Goal: Information Seeking & Learning: Learn about a topic

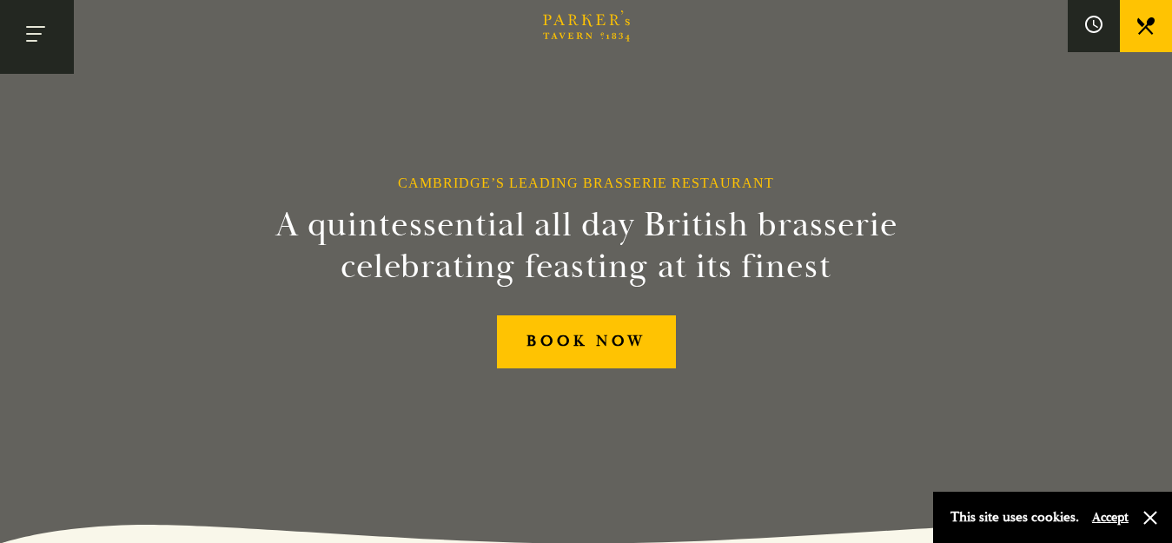
click at [64, 39] on button "Toggle navigation" at bounding box center [37, 37] width 74 height 74
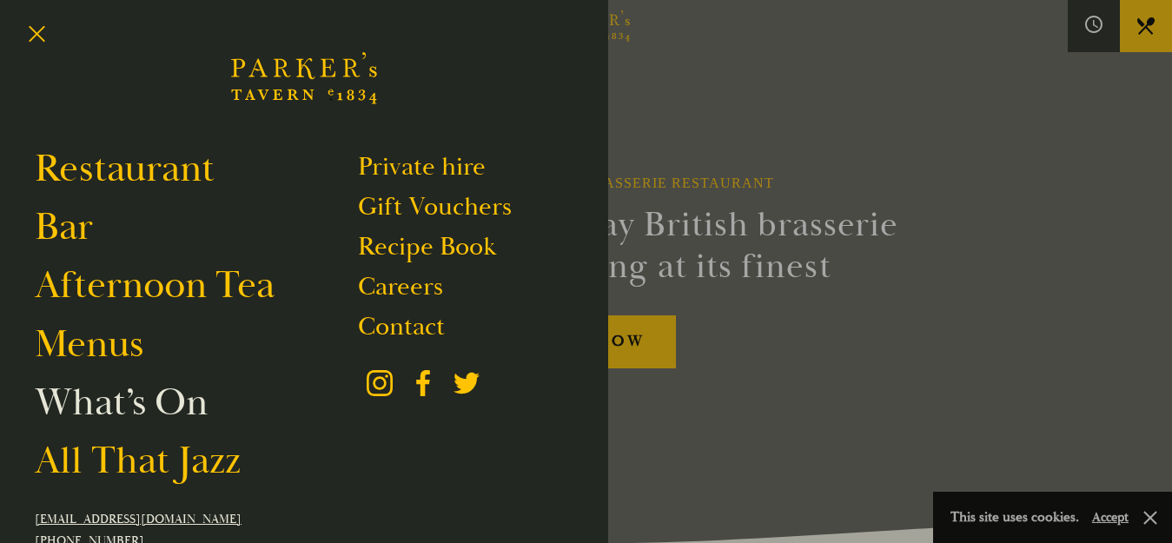
click at [146, 407] on link "What’s On" at bounding box center [121, 402] width 173 height 49
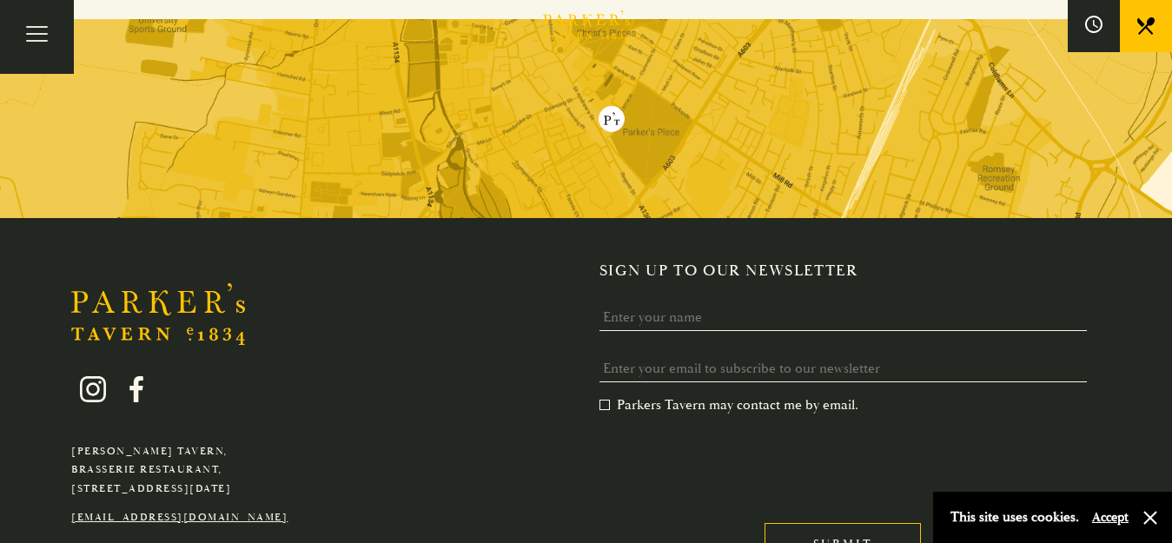
scroll to position [705, 0]
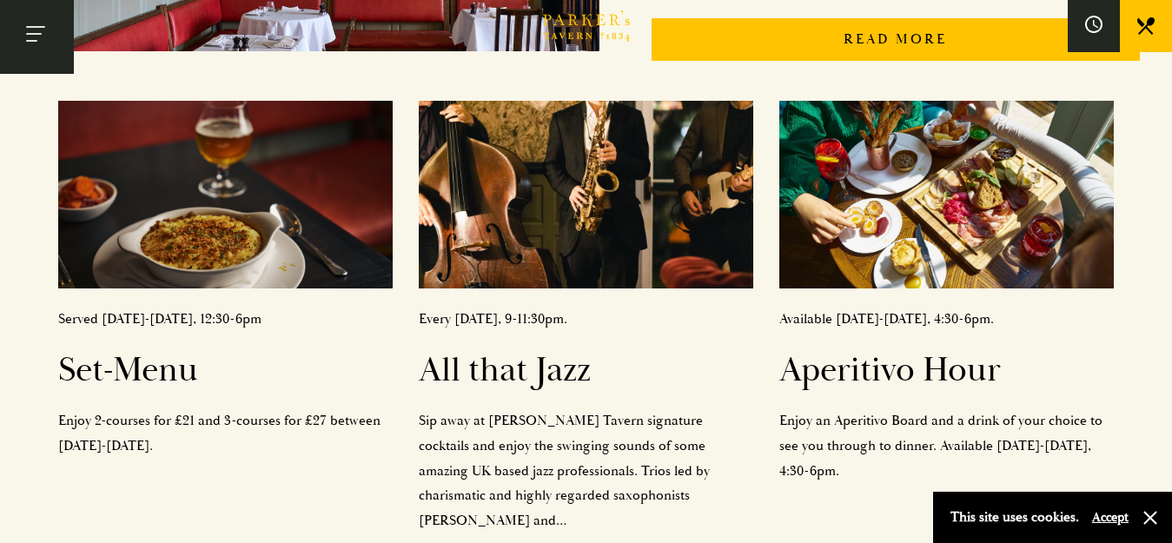
click at [56, 42] on button "Toggle navigation" at bounding box center [37, 37] width 74 height 74
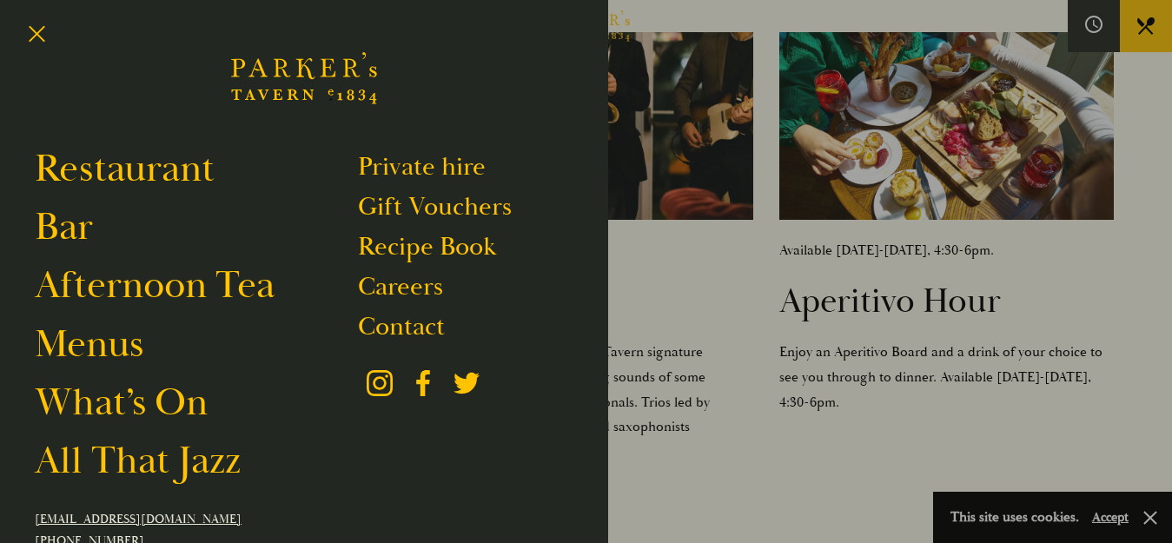
scroll to position [774, 0]
click at [94, 182] on link "Restaurant" at bounding box center [125, 168] width 180 height 49
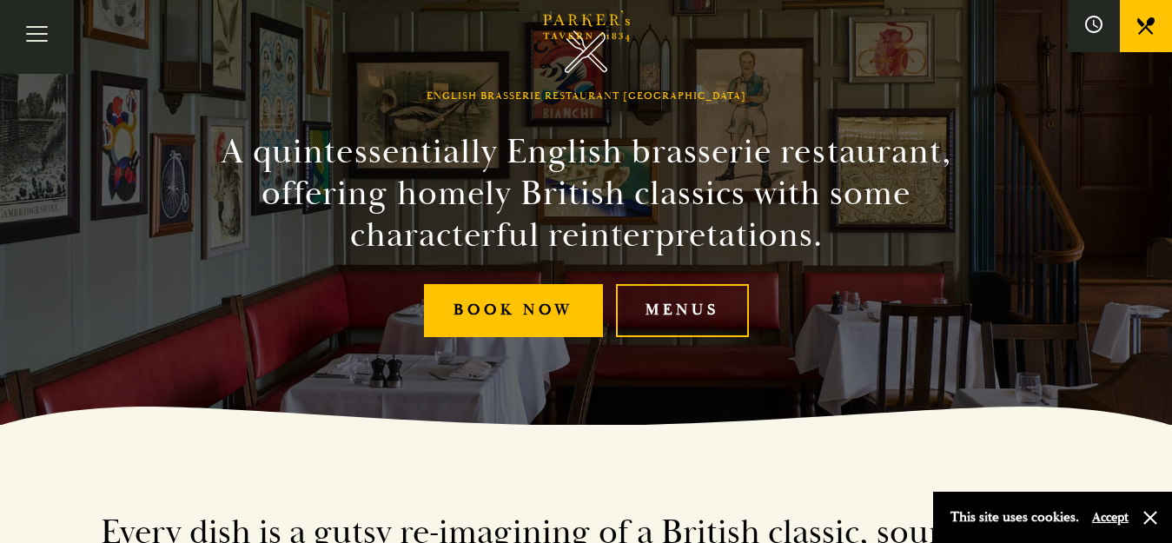
scroll to position [111, 0]
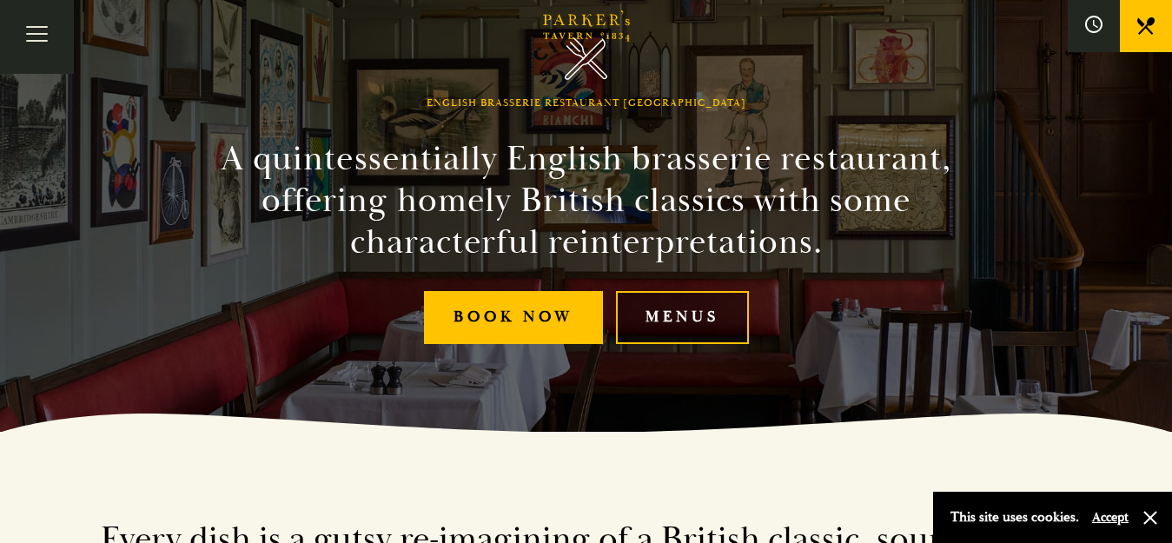
click at [700, 322] on link "Menus" at bounding box center [682, 317] width 133 height 53
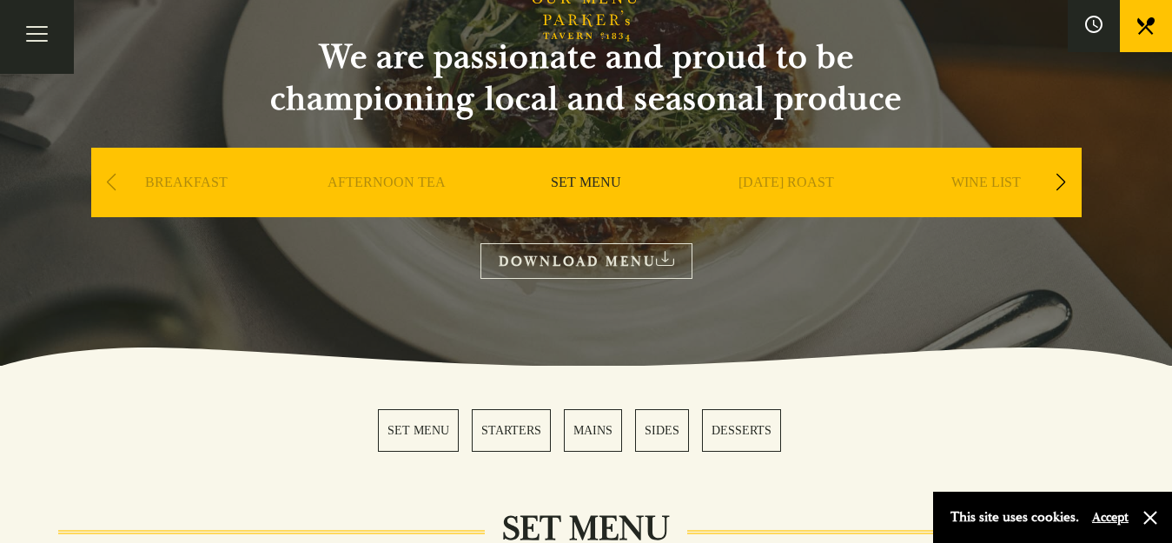
scroll to position [161, 0]
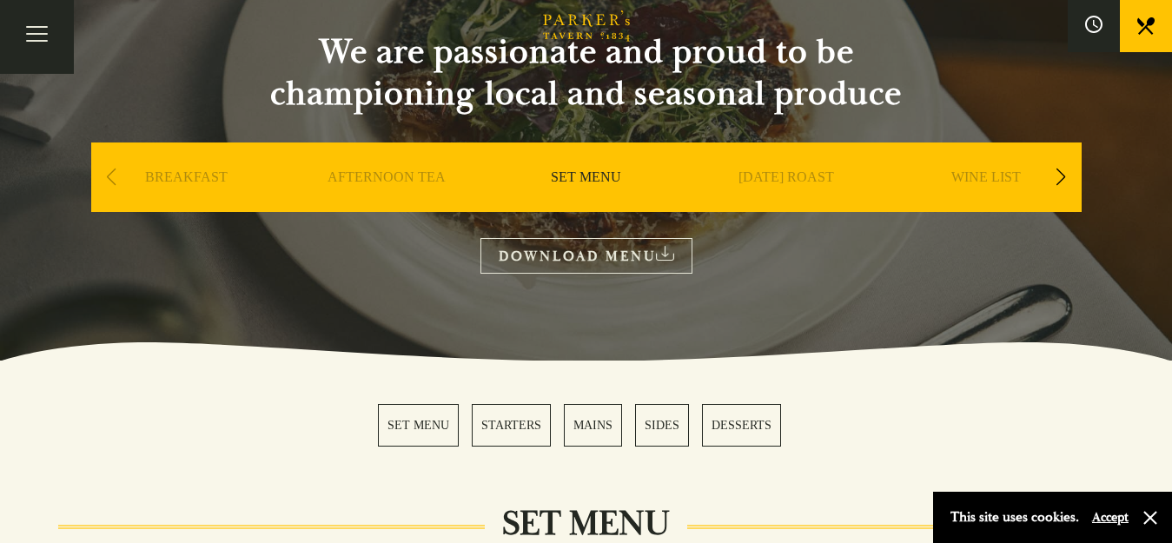
click at [368, 168] on div "AFTERNOON TEA" at bounding box center [386, 203] width 191 height 122
click at [375, 178] on link "AFTERNOON TEA" at bounding box center [387, 204] width 118 height 70
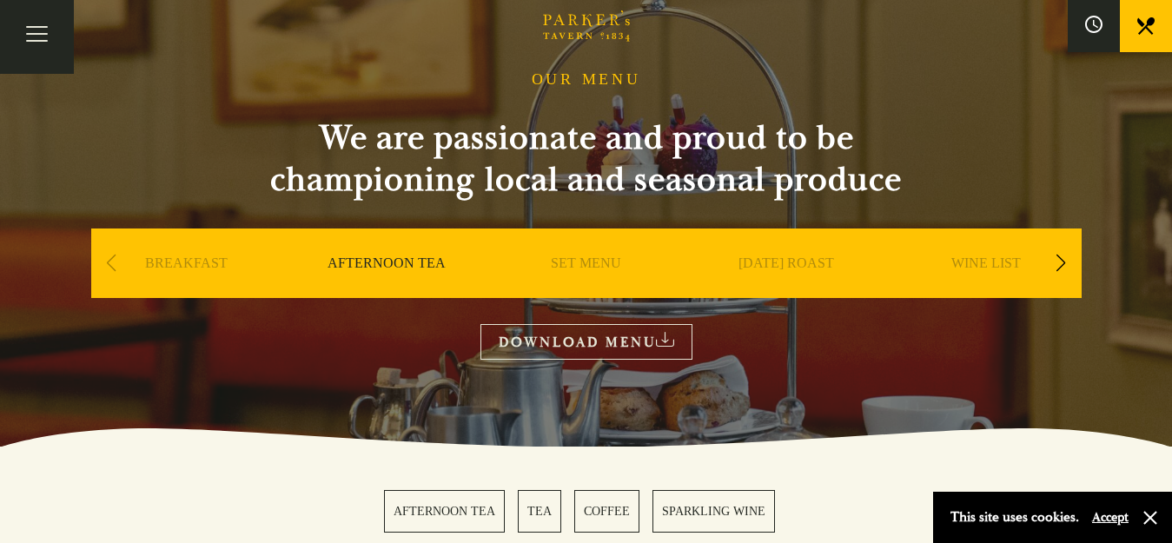
scroll to position [33, 0]
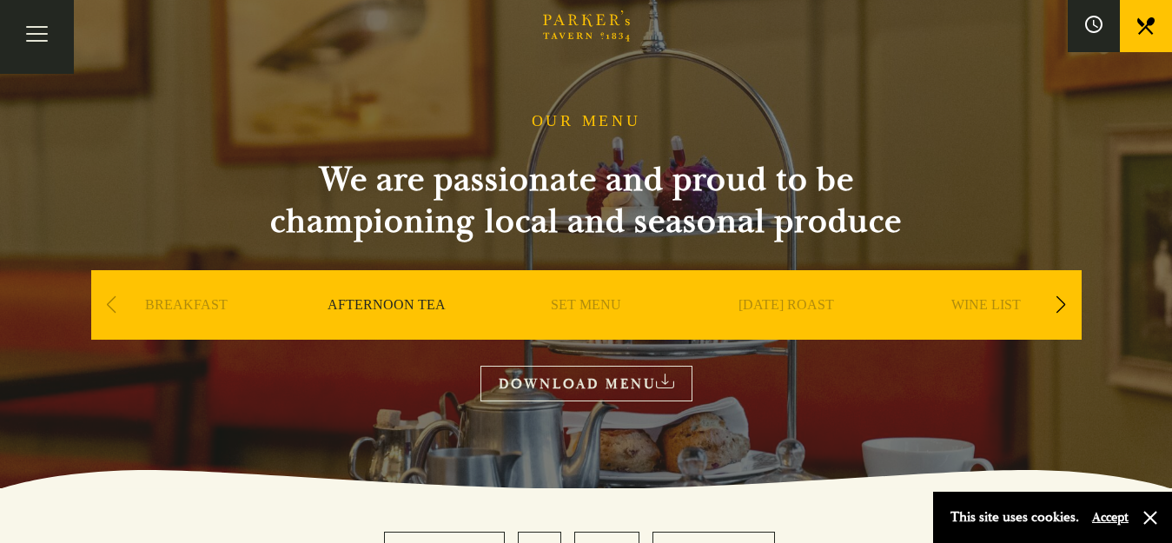
click at [809, 306] on link "[DATE] ROAST" at bounding box center [786, 331] width 96 height 70
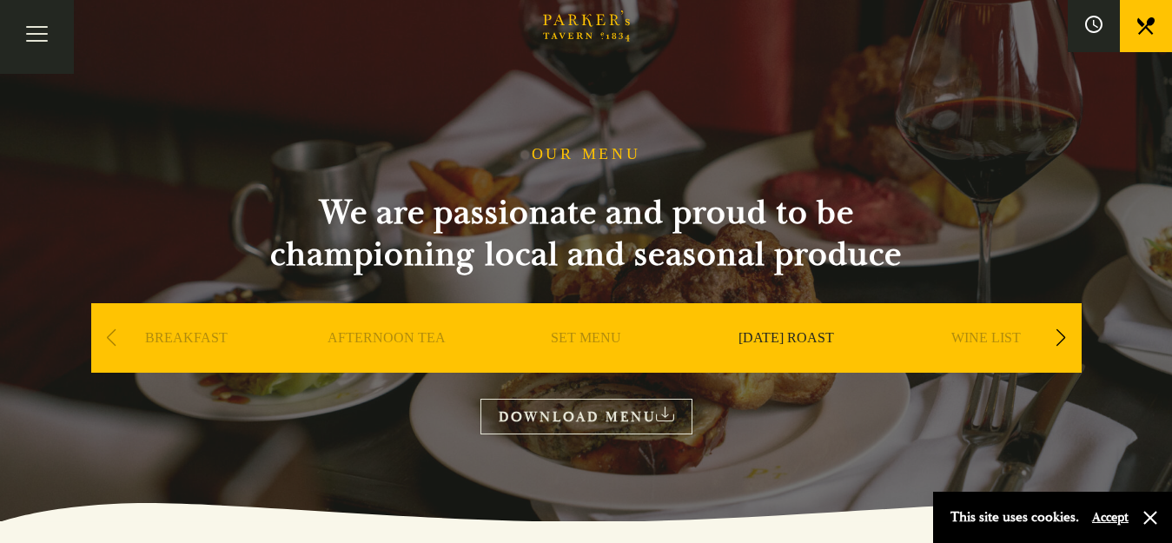
click at [1051, 338] on div "Next slide" at bounding box center [1061, 338] width 23 height 38
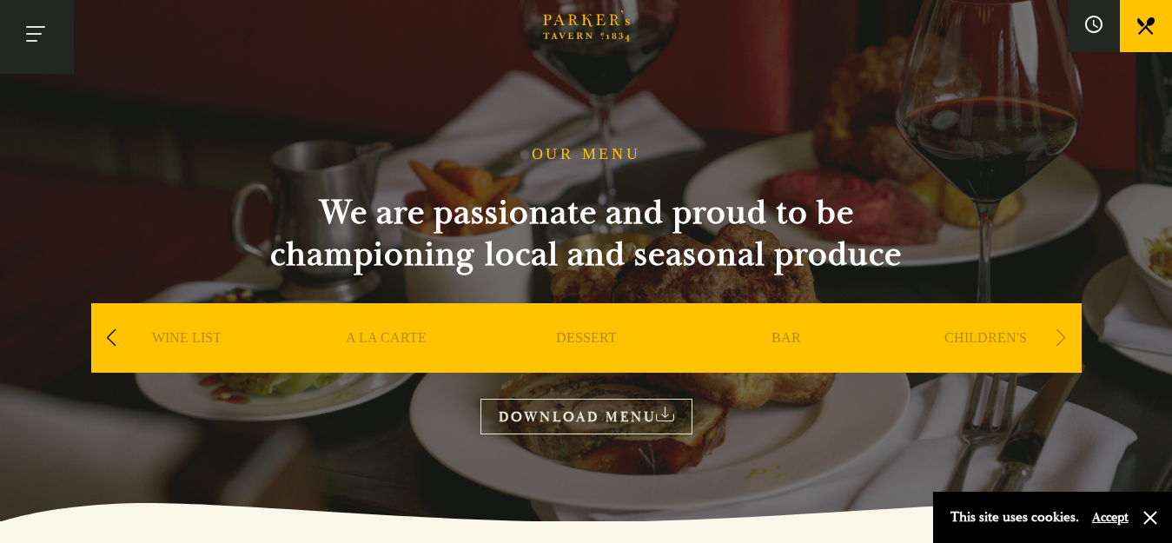
click at [31, 33] on button "Toggle navigation" at bounding box center [37, 37] width 74 height 74
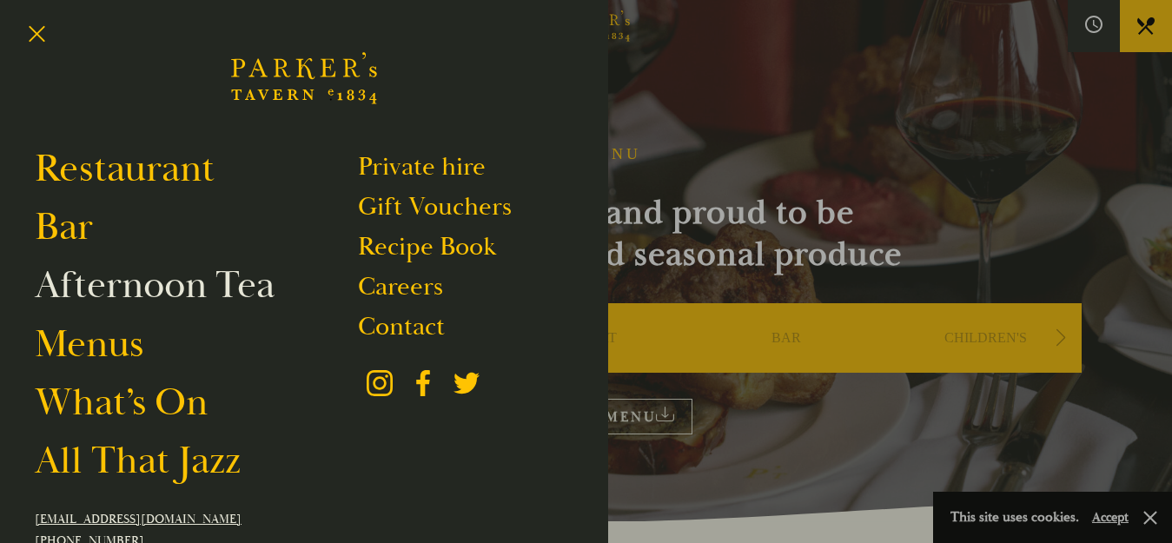
click at [96, 270] on link "Afternoon Tea" at bounding box center [155, 285] width 240 height 49
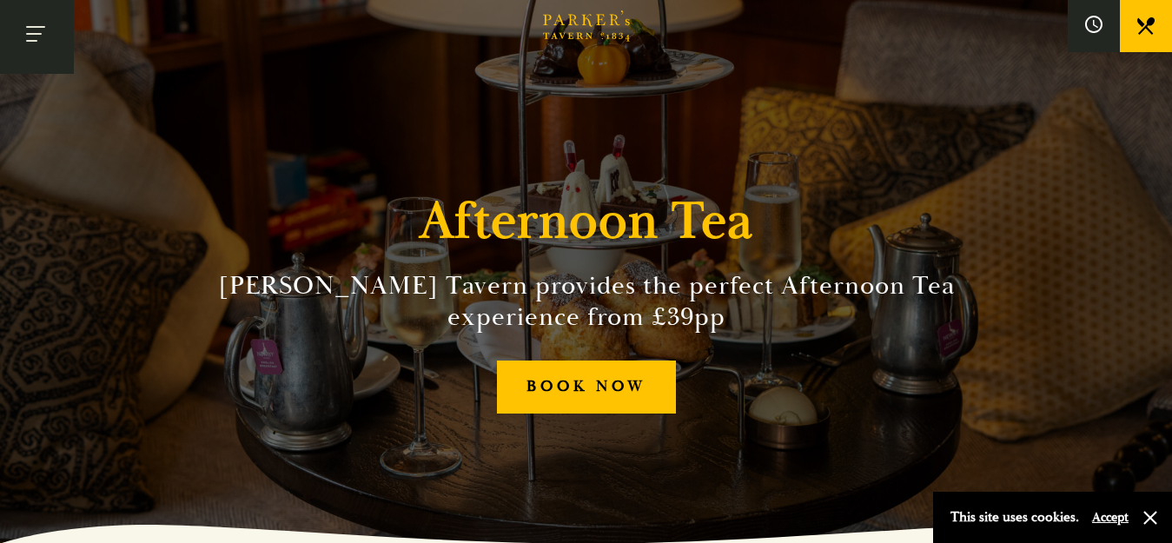
click at [39, 37] on button "Toggle navigation" at bounding box center [37, 37] width 74 height 74
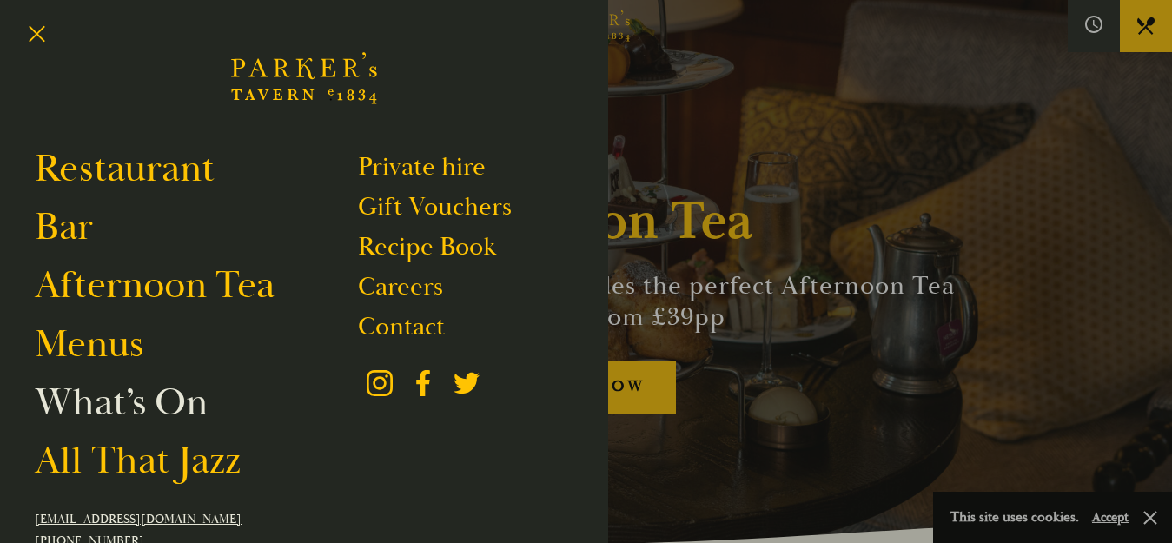
click at [130, 420] on link "What’s On" at bounding box center [121, 402] width 173 height 49
